Goal: Navigation & Orientation: Find specific page/section

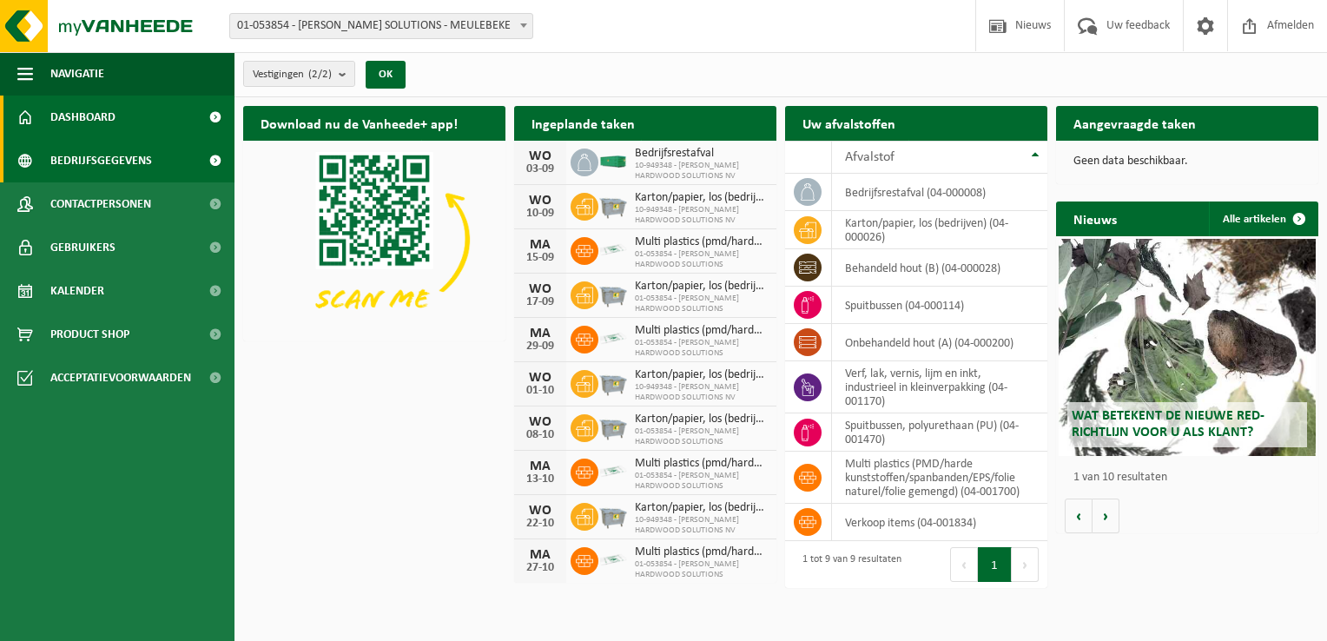
click at [139, 173] on span "Bedrijfsgegevens" at bounding box center [101, 160] width 102 height 43
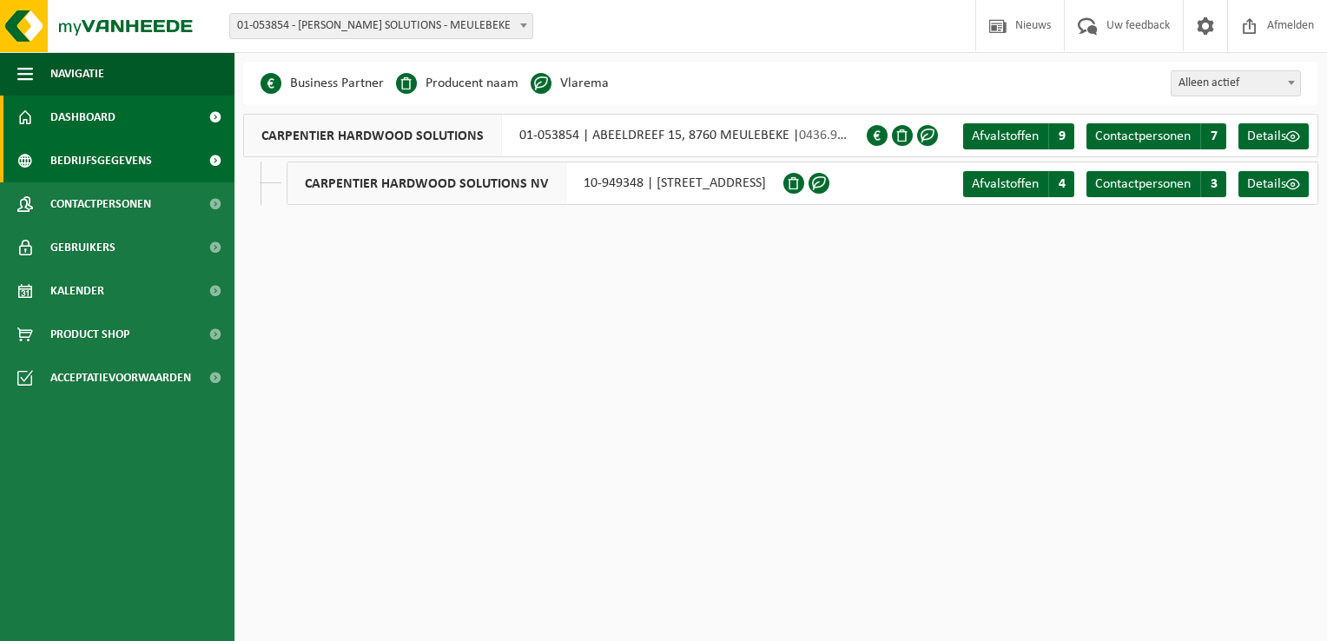
click at [129, 122] on link "Dashboard" at bounding box center [117, 117] width 235 height 43
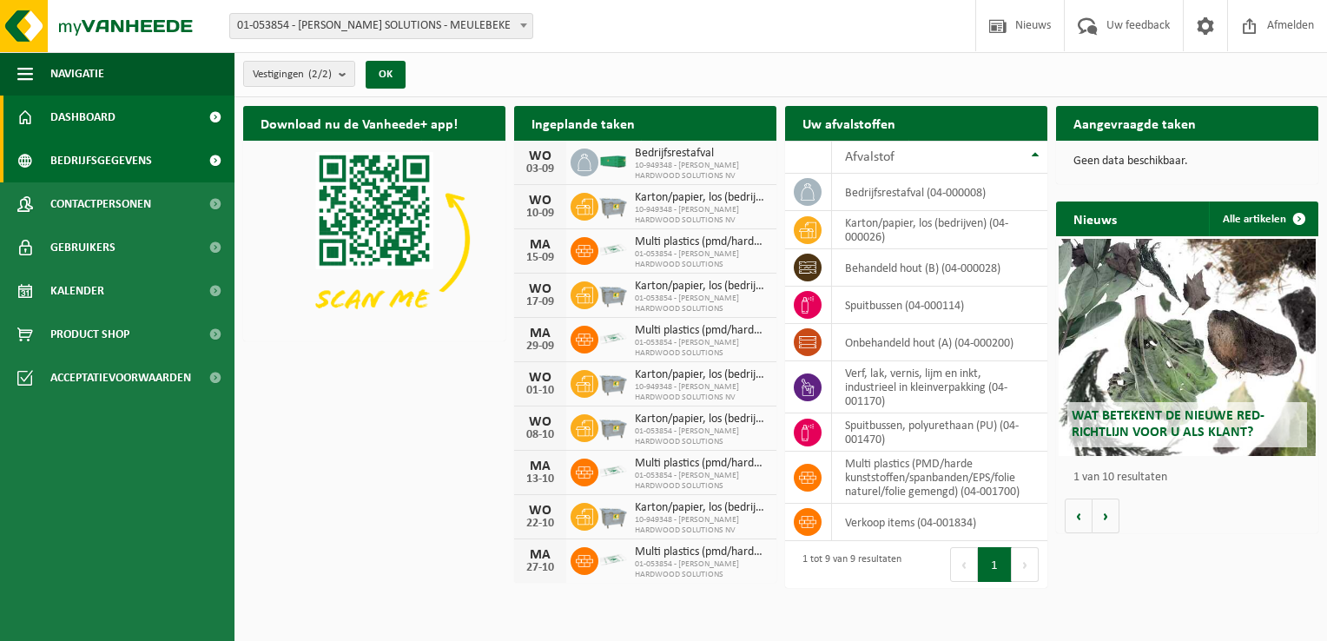
click at [140, 154] on span "Bedrijfsgegevens" at bounding box center [101, 160] width 102 height 43
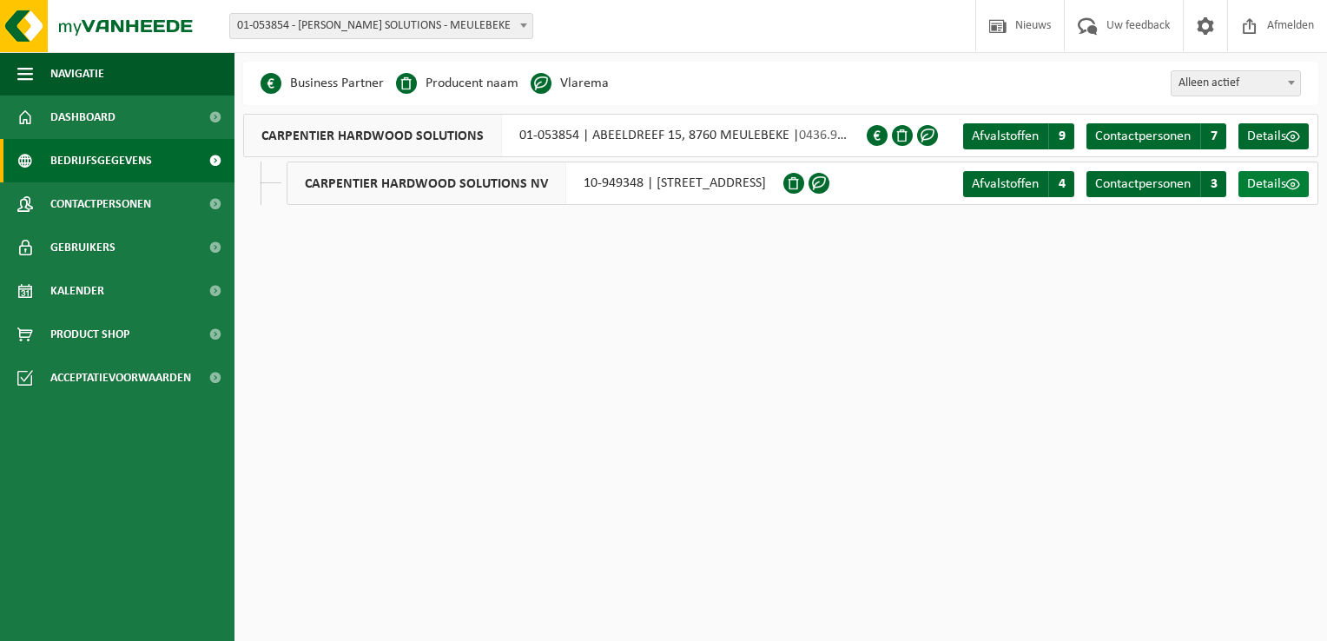
click at [1268, 191] on span "Details" at bounding box center [1266, 184] width 39 height 14
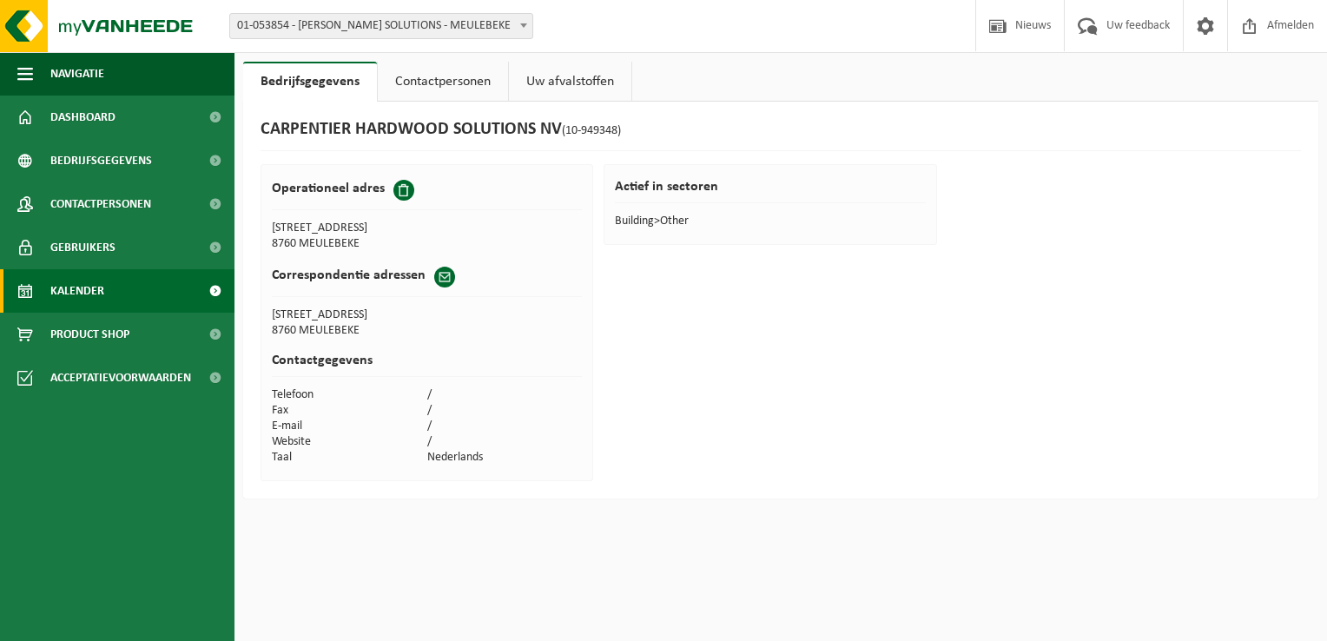
click at [122, 297] on link "Kalender" at bounding box center [117, 290] width 235 height 43
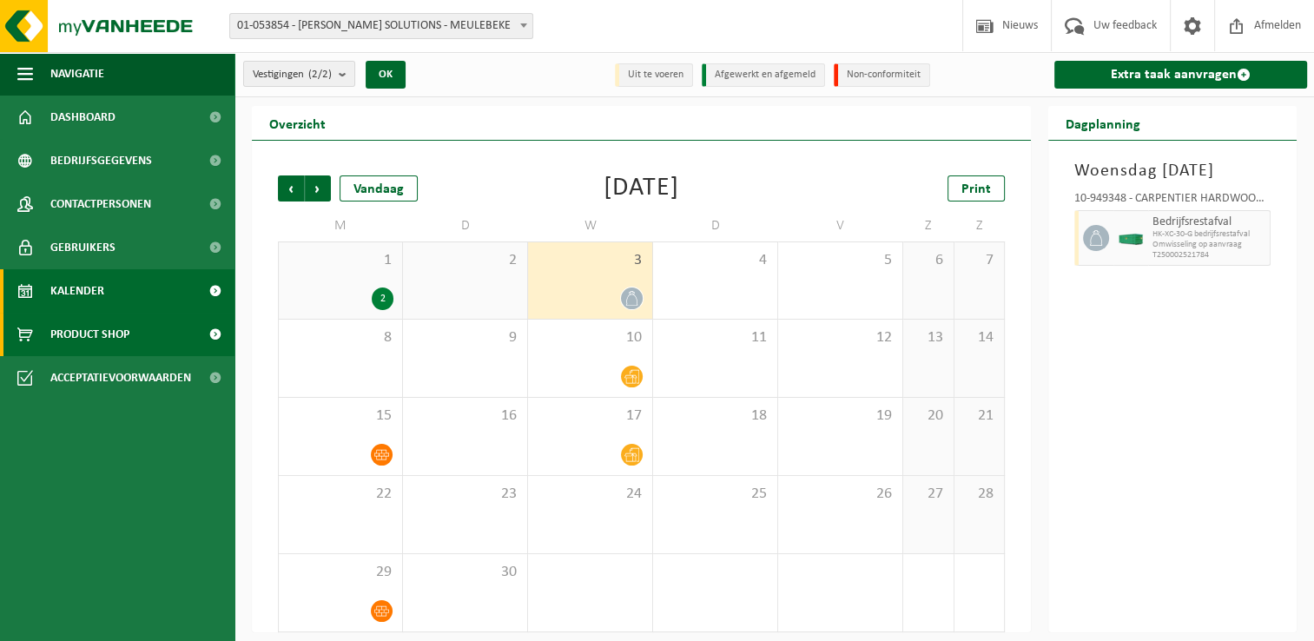
click at [131, 335] on link "Product Shop" at bounding box center [117, 334] width 235 height 43
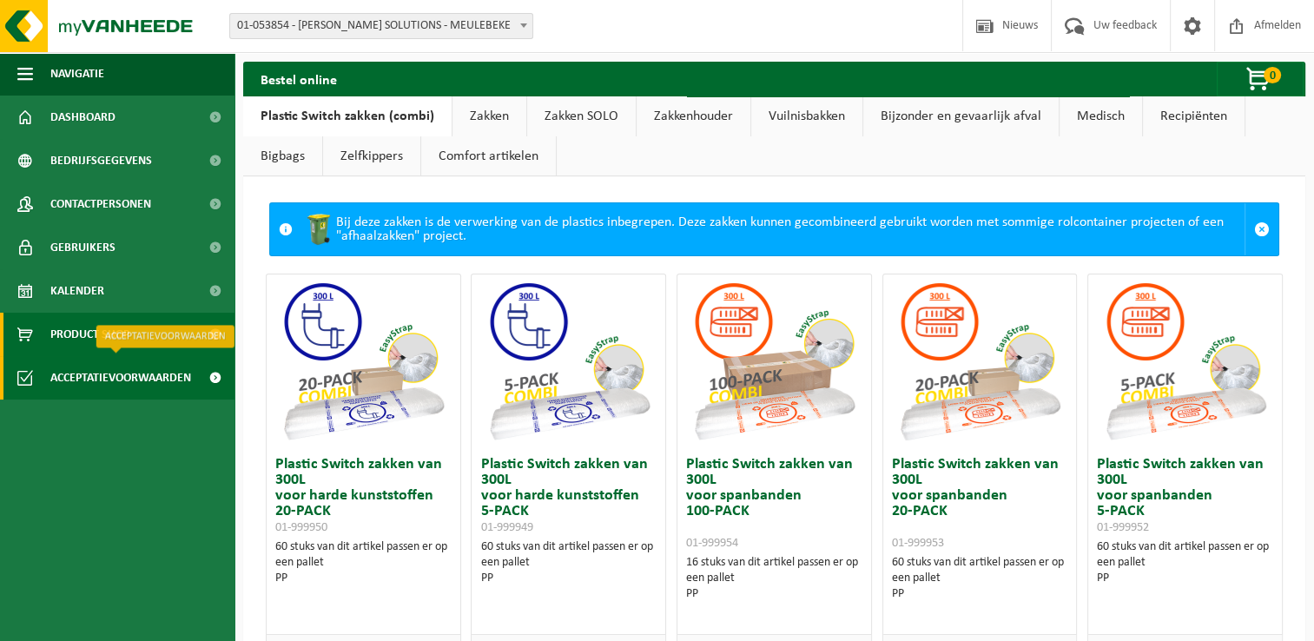
click at [142, 387] on span "Acceptatievoorwaarden" at bounding box center [120, 377] width 141 height 43
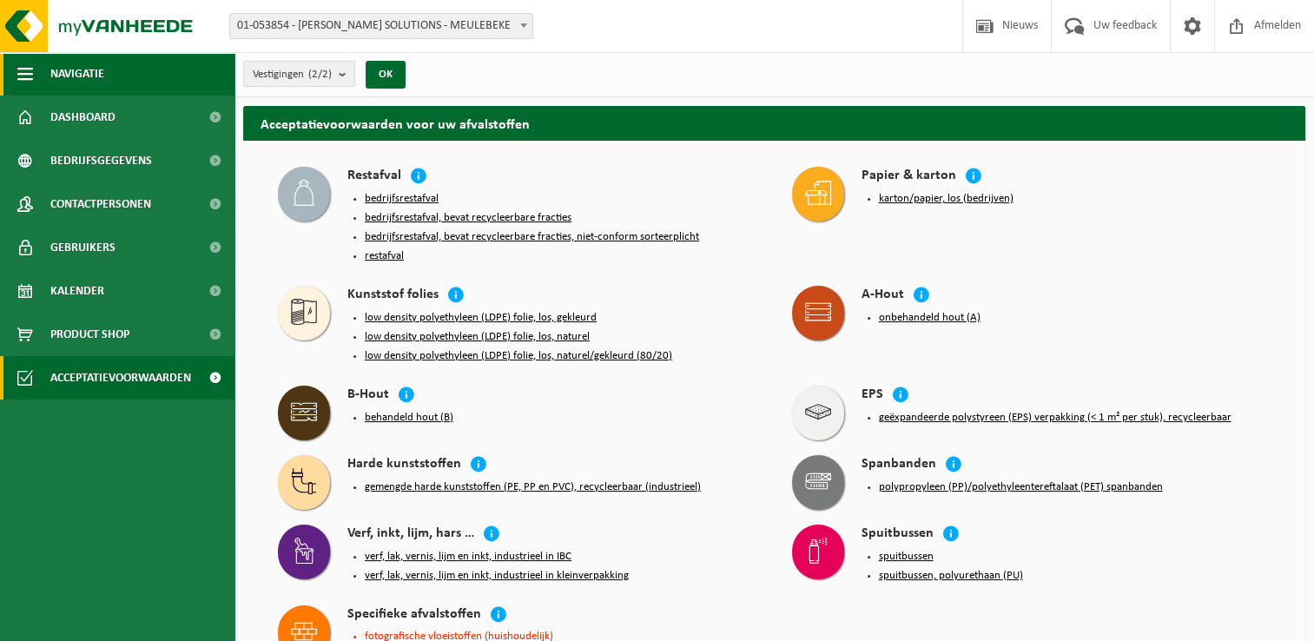
click at [122, 75] on button "Navigatie" at bounding box center [117, 73] width 235 height 43
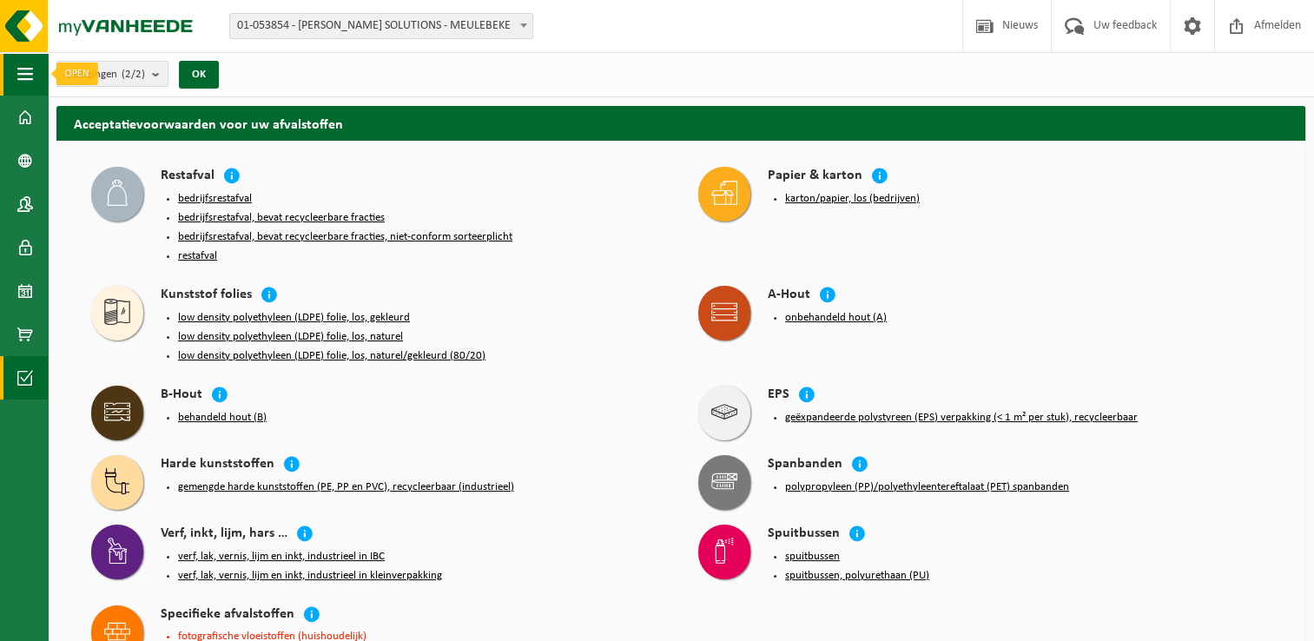
click at [25, 83] on span "button" at bounding box center [25, 73] width 16 height 43
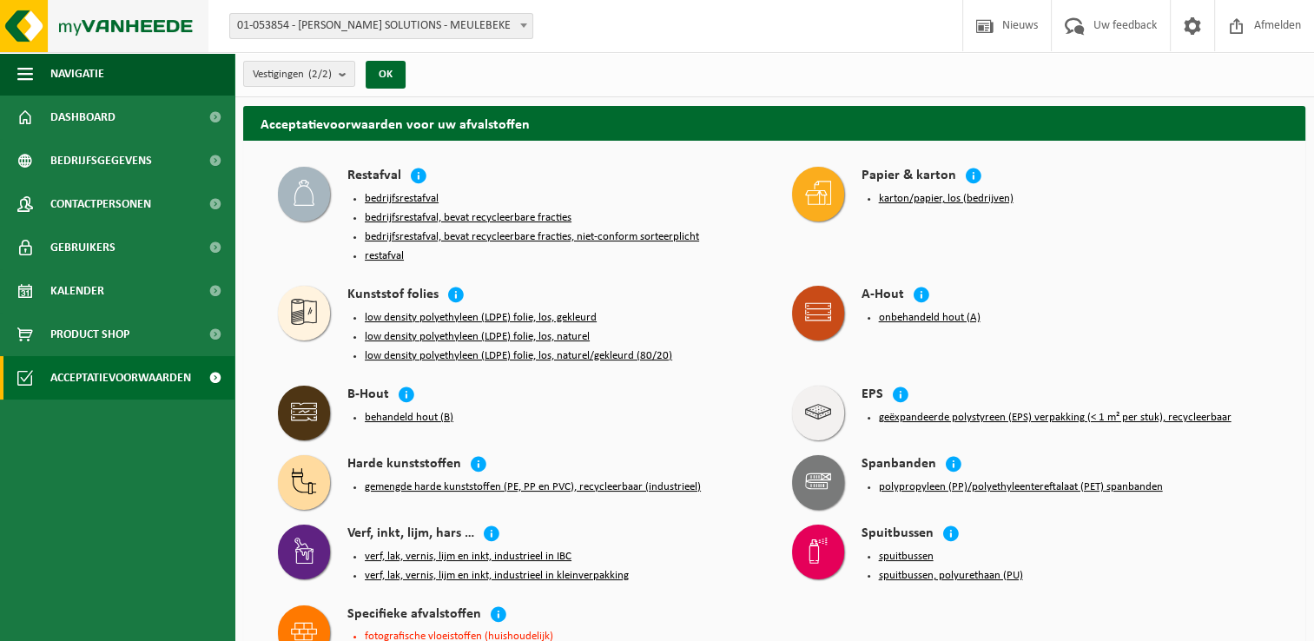
click at [28, 43] on img at bounding box center [104, 26] width 208 height 52
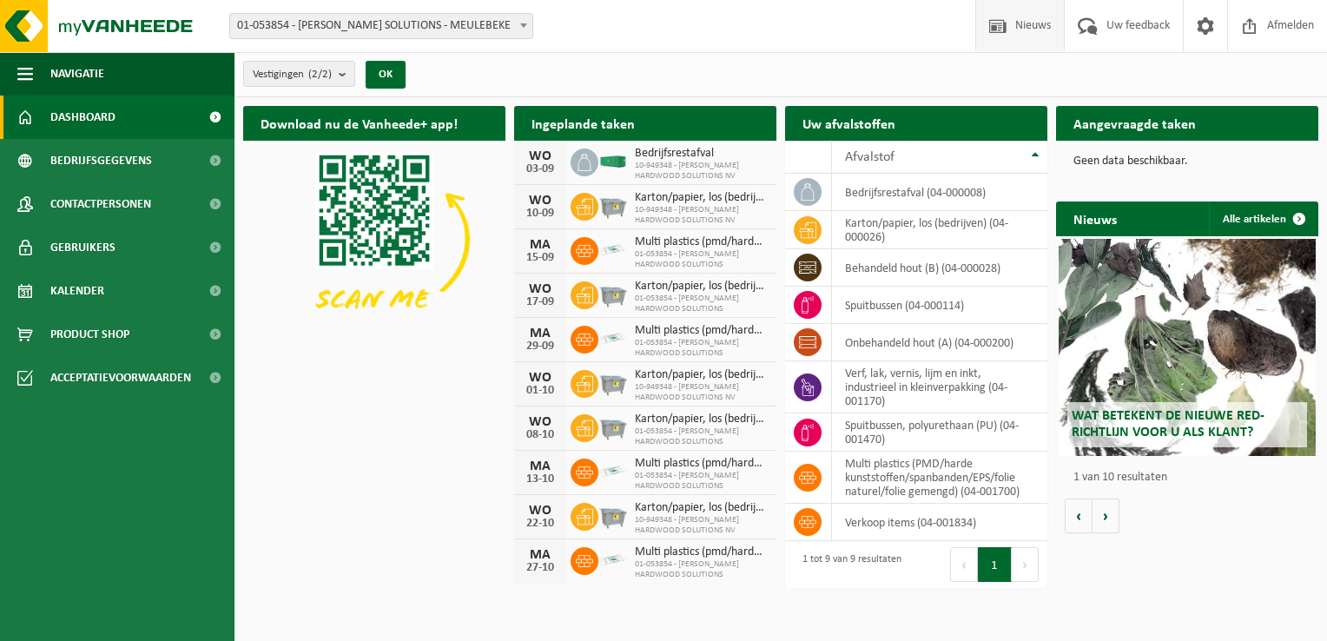
click at [1016, 29] on span "Nieuws" at bounding box center [1033, 25] width 44 height 51
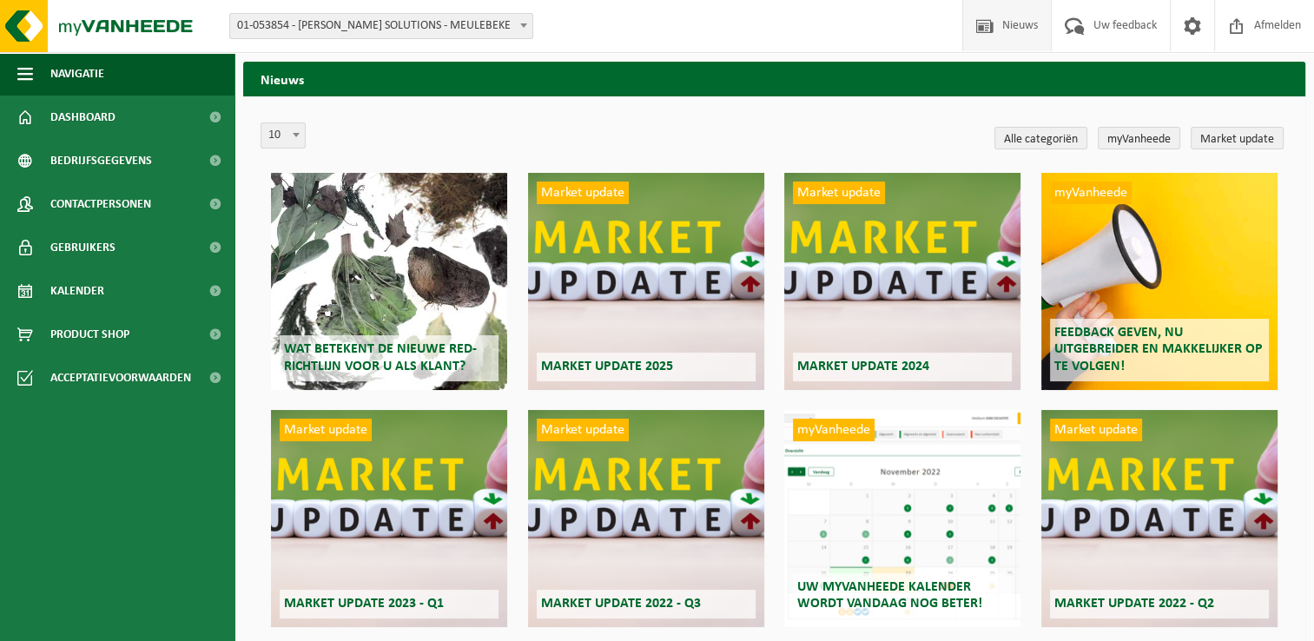
click at [410, 328] on div "Wat betekent de nieuwe RED-richtlijn voor u als klant?" at bounding box center [389, 281] width 236 height 217
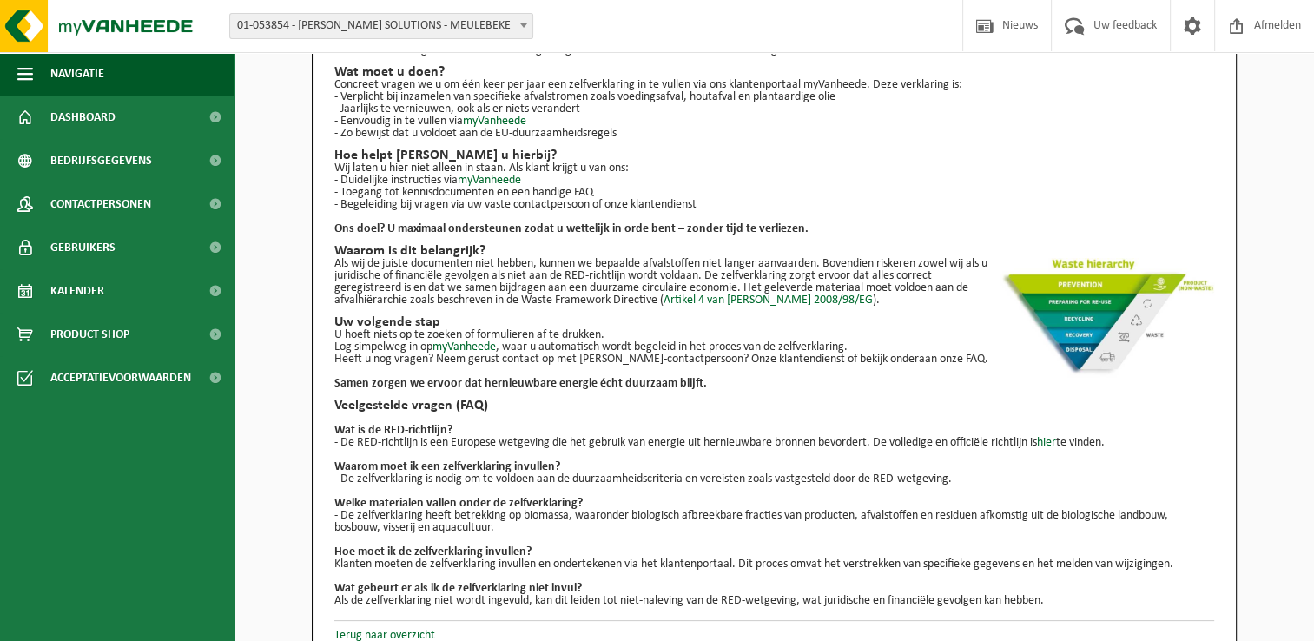
scroll to position [181, 0]
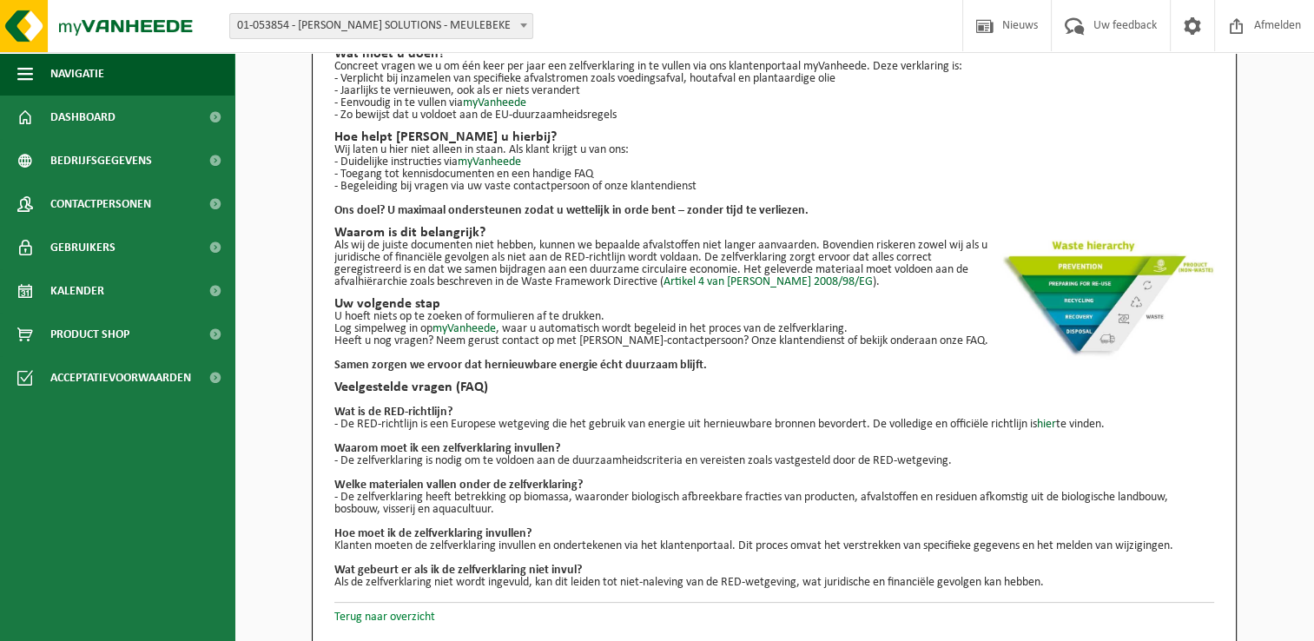
click at [393, 615] on link "Terug naar overzicht" at bounding box center [384, 617] width 101 height 13
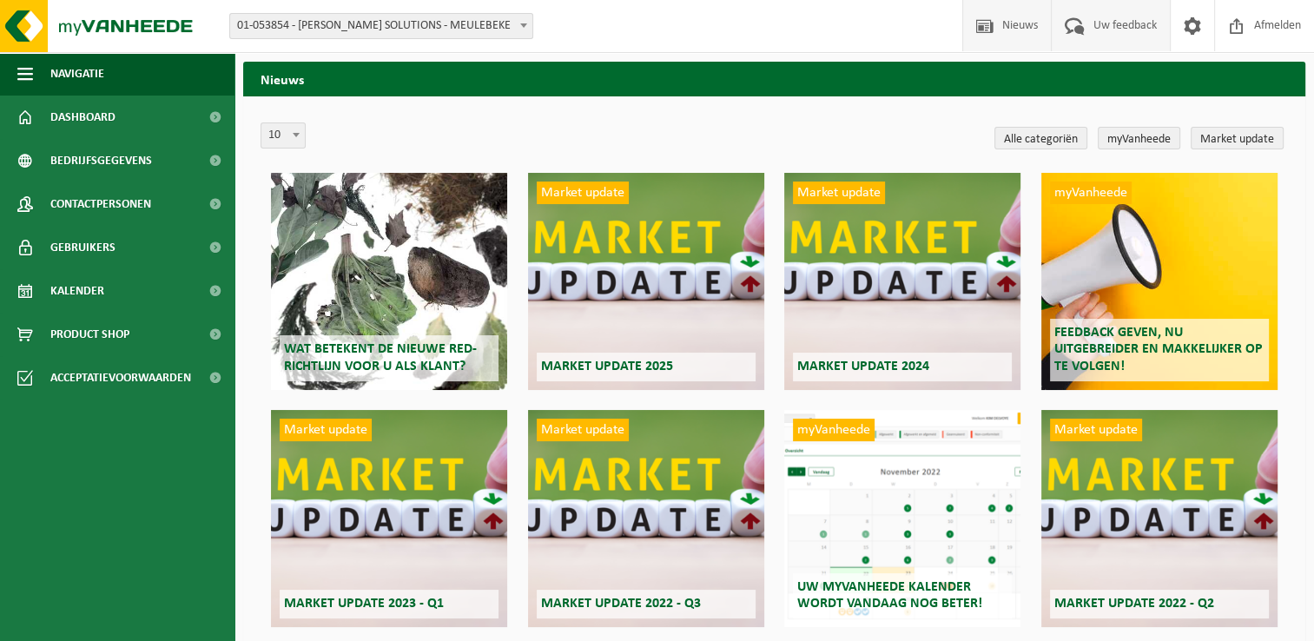
click at [1095, 25] on span "Uw feedback" at bounding box center [1125, 25] width 72 height 51
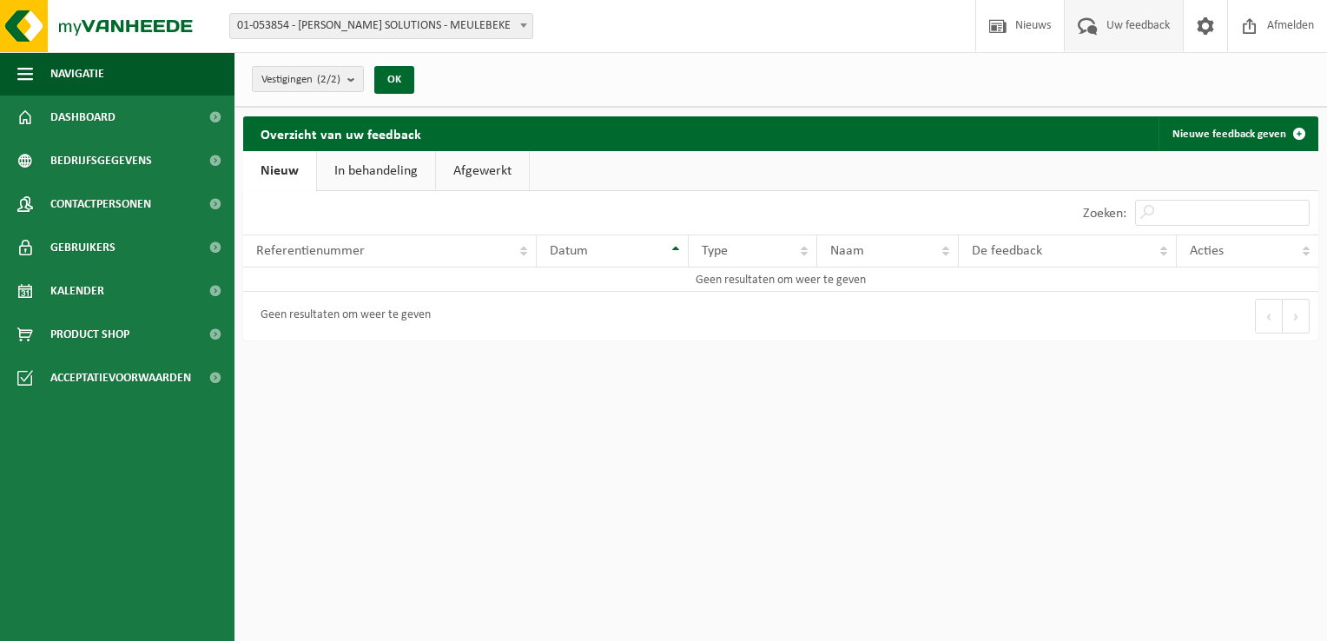
click at [403, 163] on link "In behandeling" at bounding box center [376, 171] width 118 height 40
click at [505, 166] on link "Afgewerkt" at bounding box center [485, 171] width 93 height 40
click at [400, 83] on button "OK" at bounding box center [394, 80] width 40 height 28
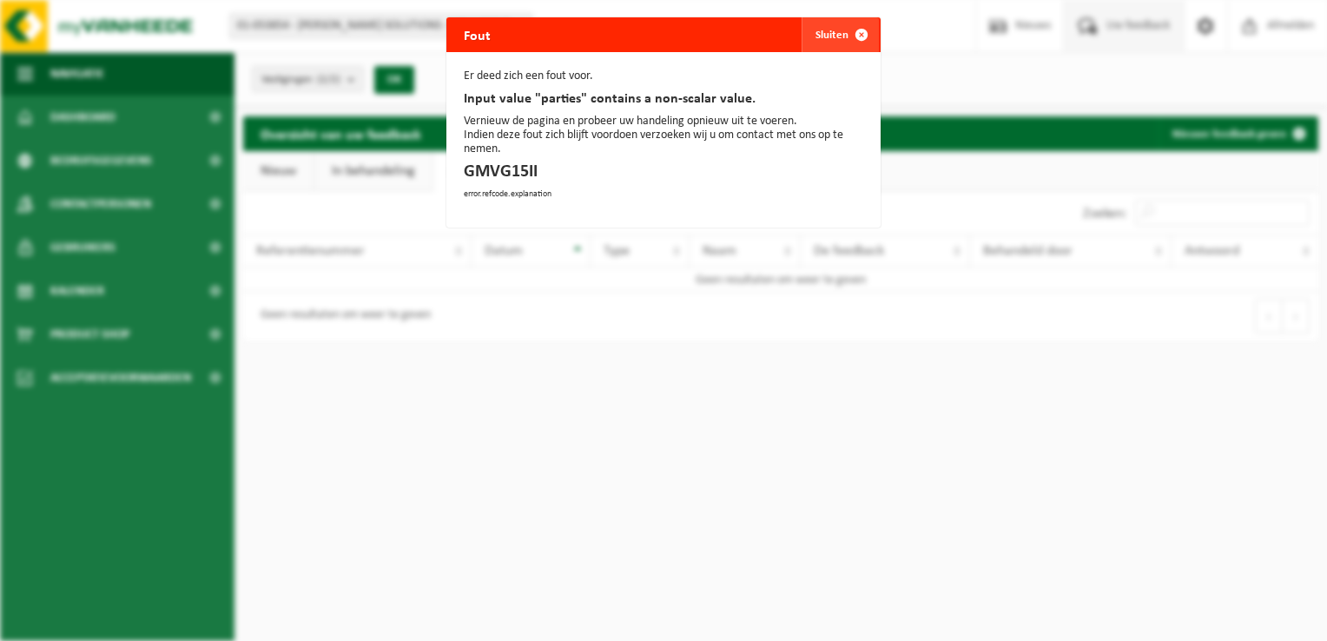
click at [823, 38] on button "Sluiten" at bounding box center [840, 34] width 77 height 35
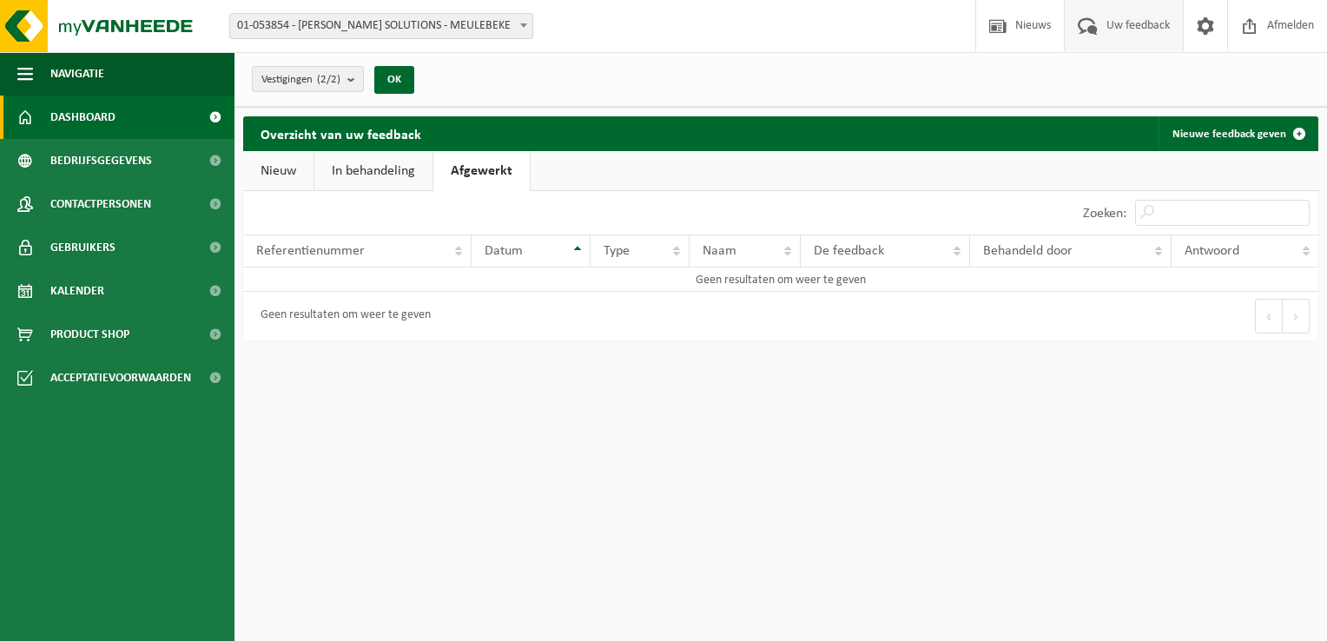
click at [99, 131] on span "Dashboard" at bounding box center [82, 117] width 65 height 43
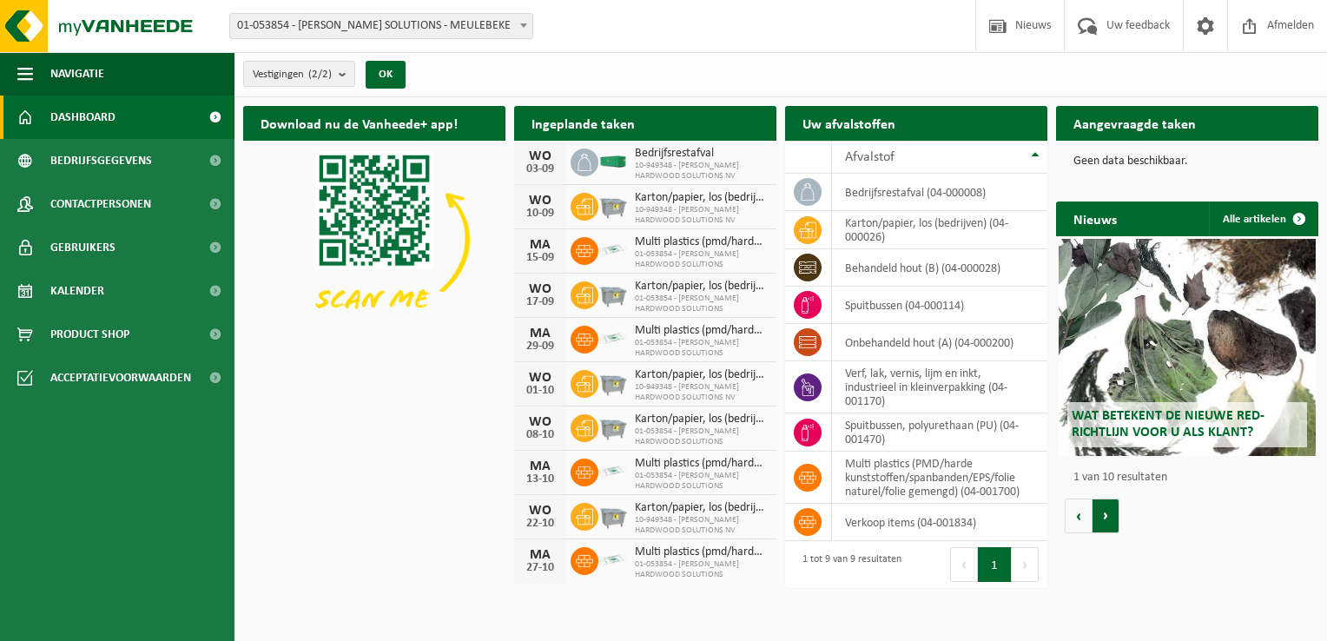
click at [1104, 516] on button "Volgende" at bounding box center [1106, 516] width 27 height 35
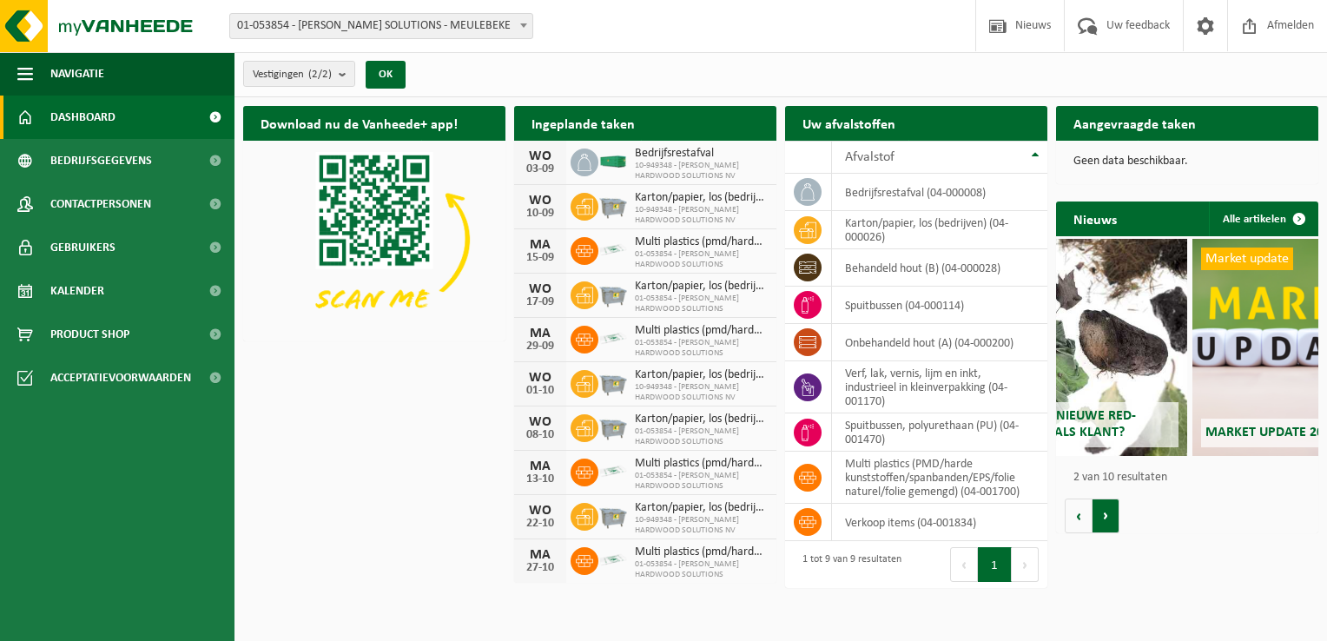
click at [1104, 516] on button "Volgende" at bounding box center [1106, 516] width 27 height 35
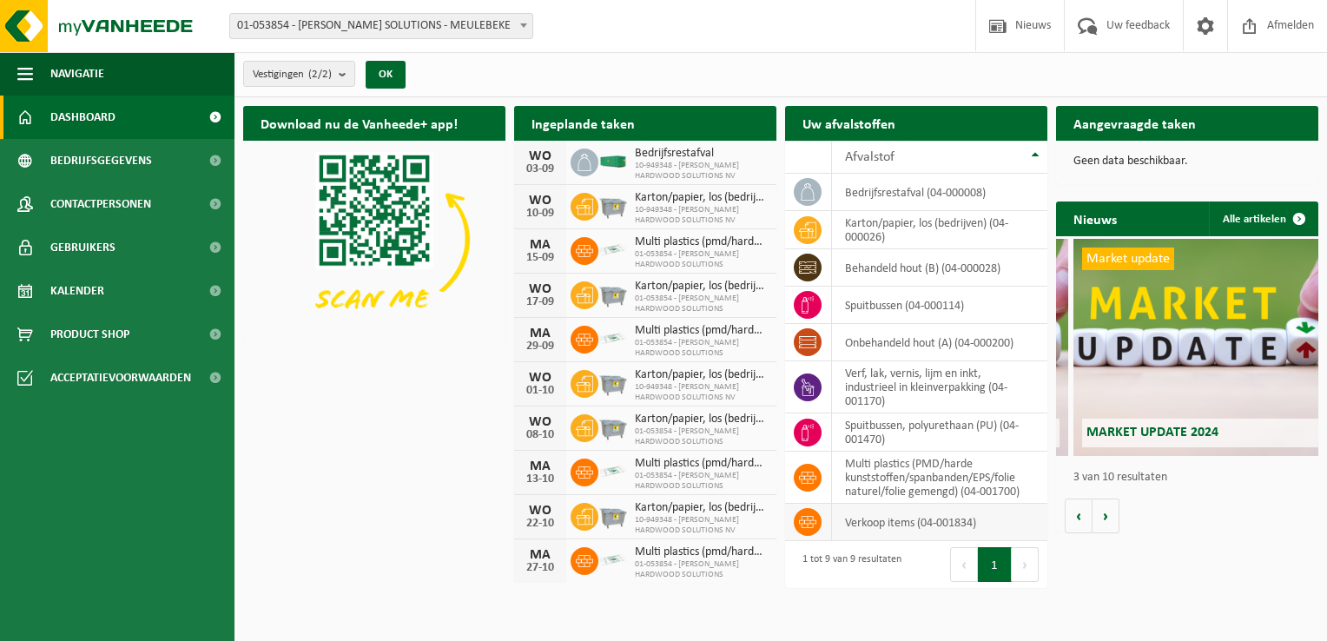
scroll to position [0, 525]
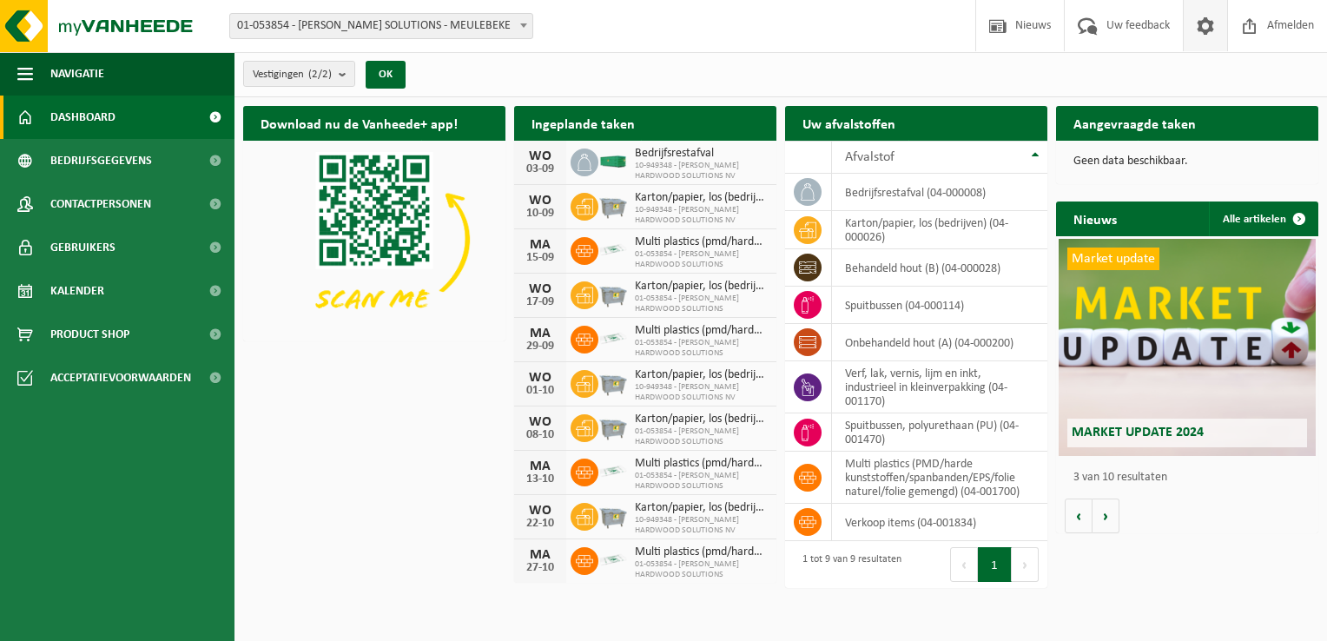
click at [1206, 34] on span at bounding box center [1206, 25] width 26 height 51
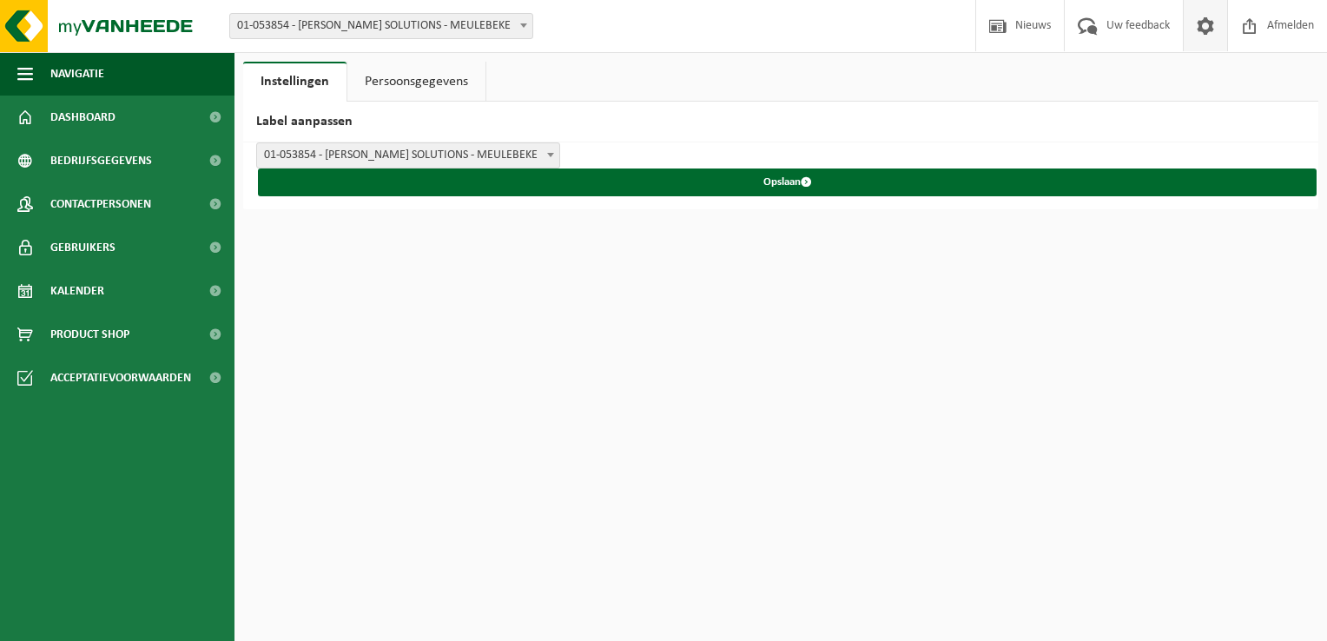
click at [396, 76] on link "Persoonsgegevens" at bounding box center [416, 82] width 138 height 40
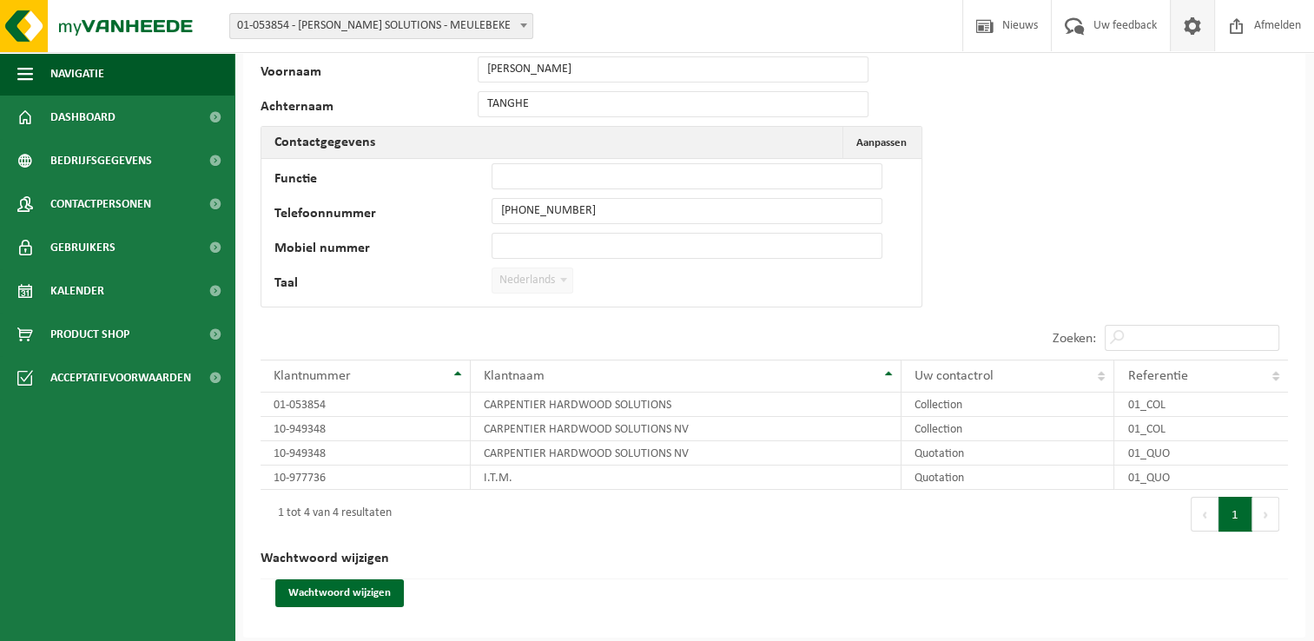
scroll to position [101, 0]
click at [1088, 30] on link "Uw feedback" at bounding box center [1110, 25] width 119 height 51
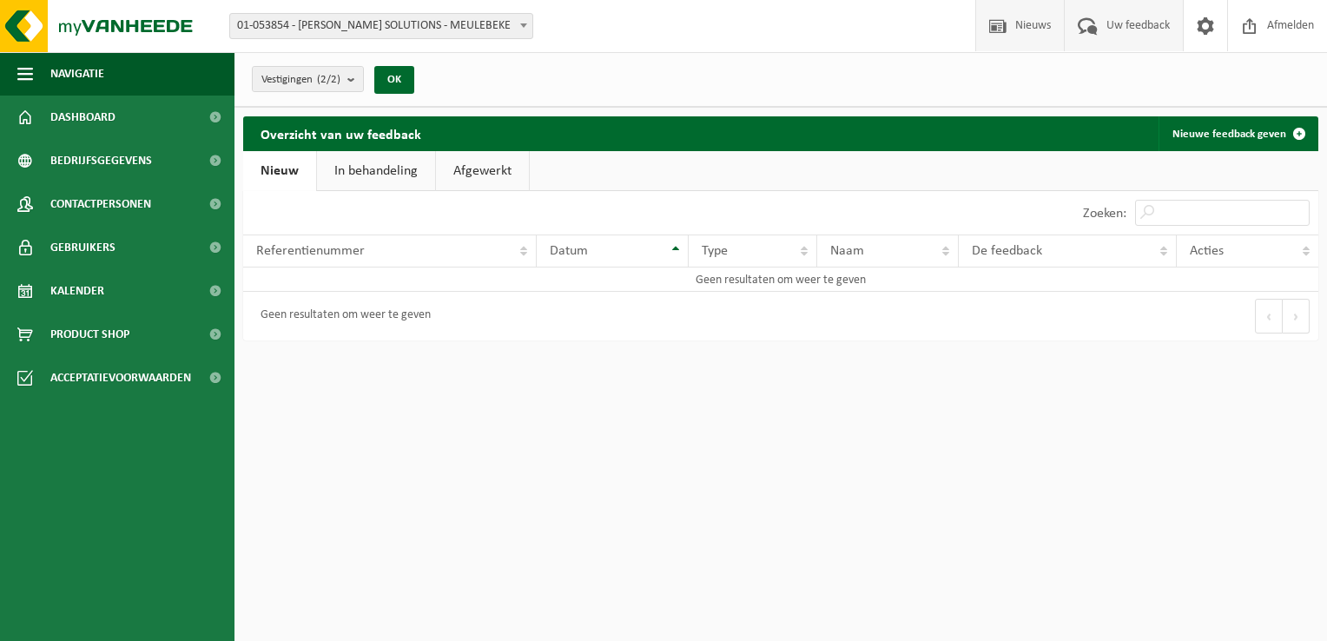
click at [1028, 36] on span "Nieuws" at bounding box center [1033, 25] width 44 height 51
